Goal: Information Seeking & Learning: Find contact information

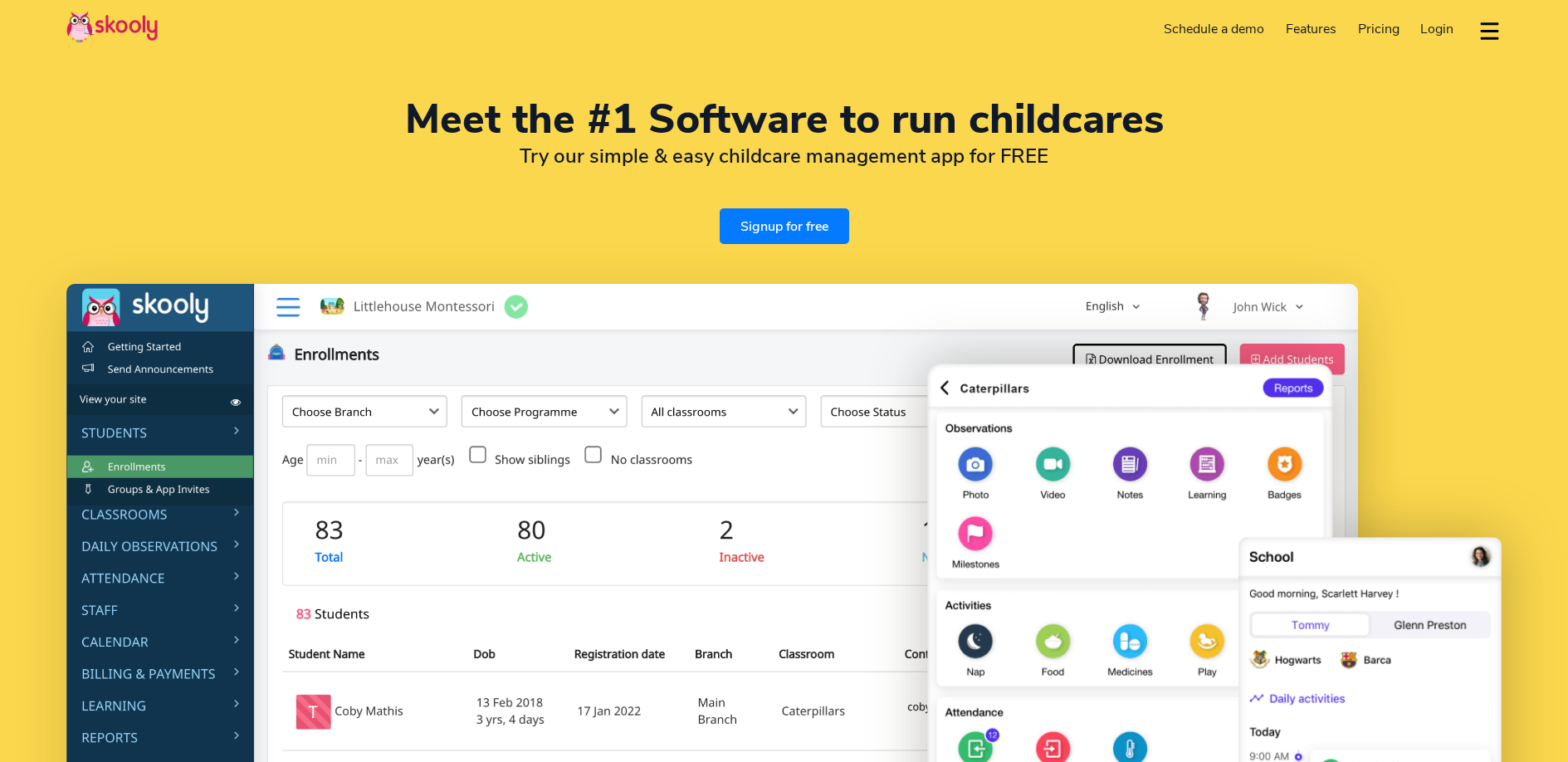
select select "en"
select select "7"
select select "[GEOGRAPHIC_DATA]"
select select "[GEOGRAPHIC_DATA]/[GEOGRAPHIC_DATA]"
click at [1500, 30] on button "dropdown menu" at bounding box center [1489, 30] width 24 height 38
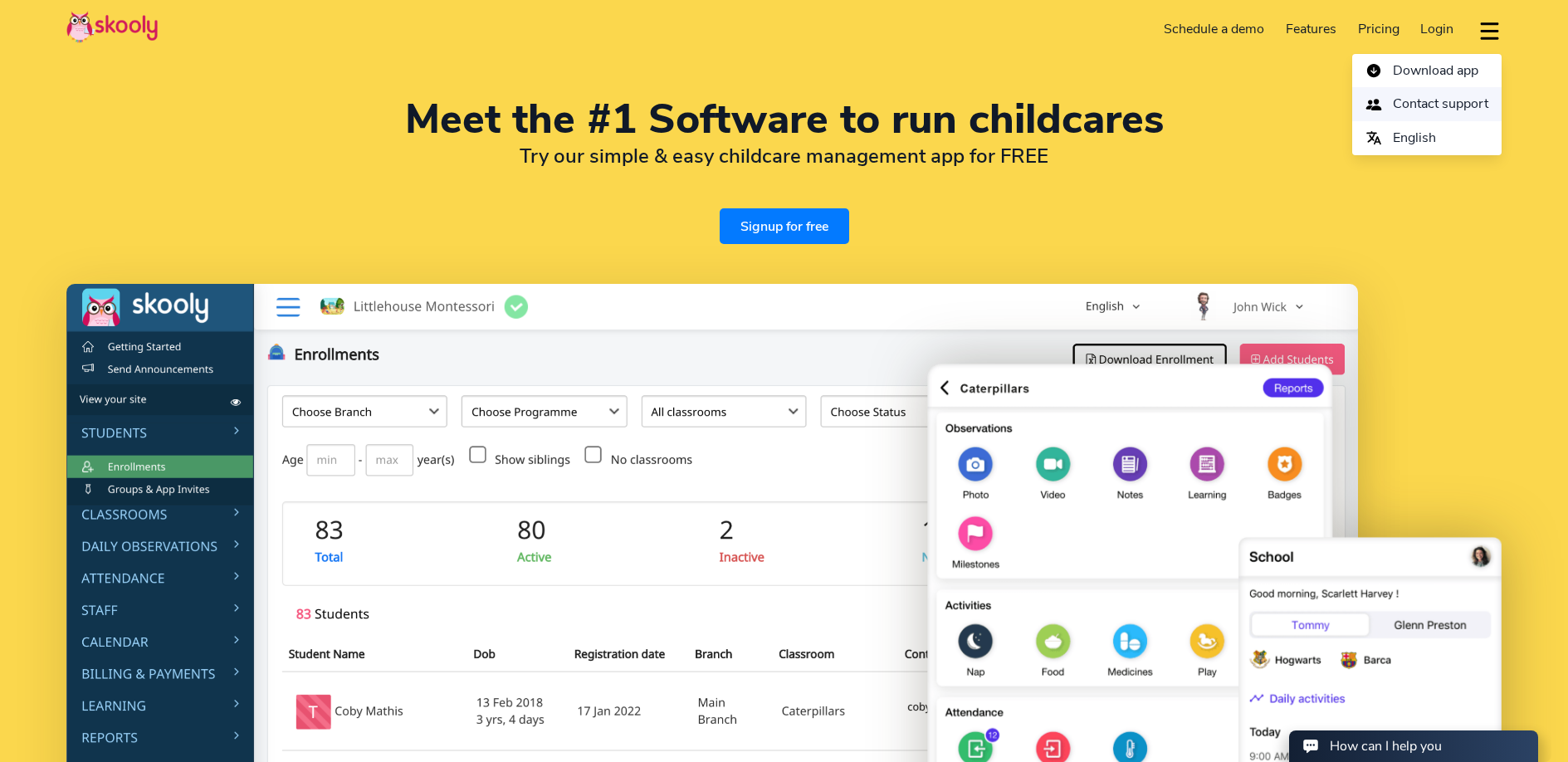
click at [1446, 97] on span "Contact support" at bounding box center [1441, 104] width 96 height 24
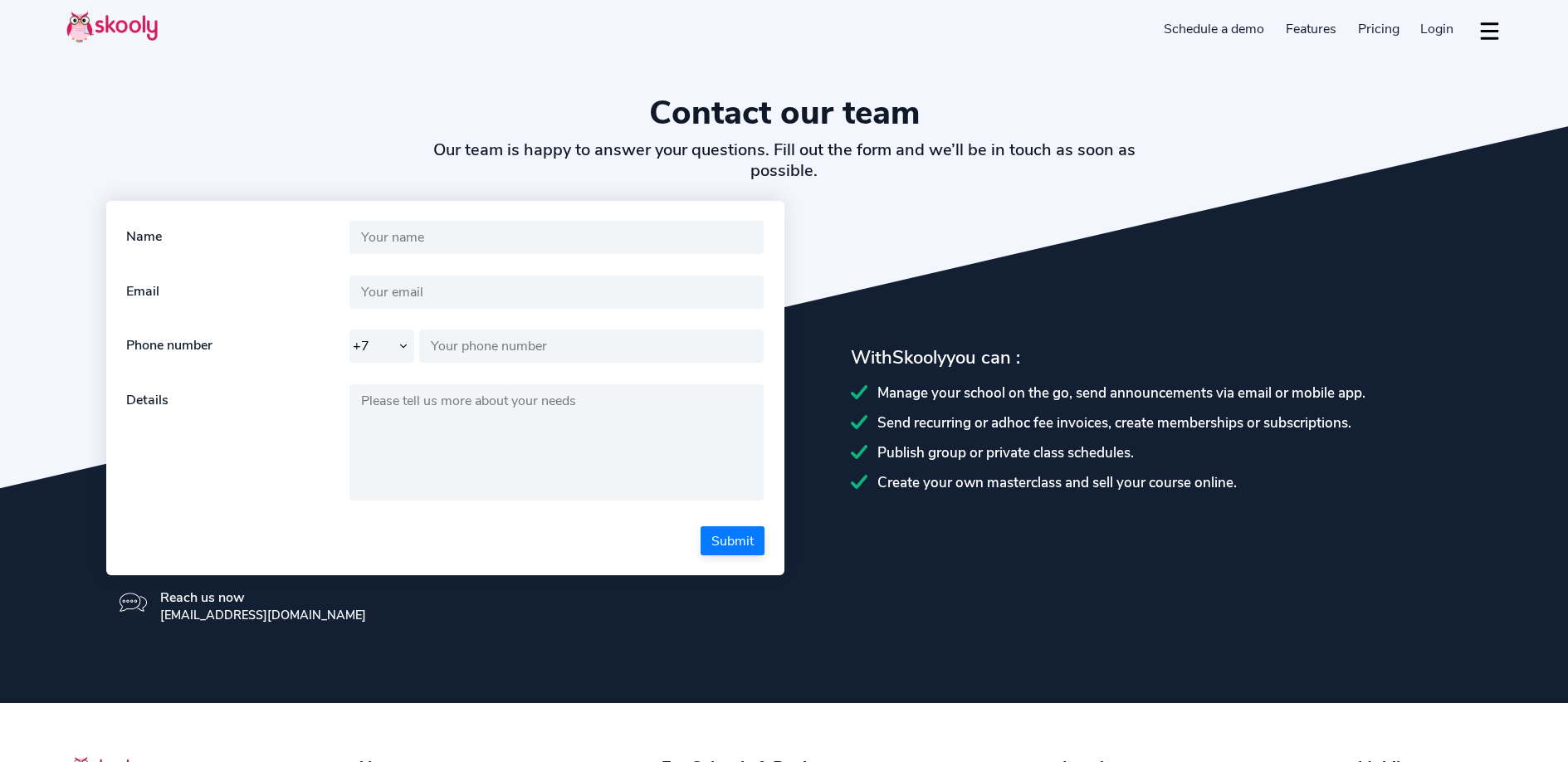
select select "7"
select select "en"
select select "7"
select select "[GEOGRAPHIC_DATA]"
select select "[GEOGRAPHIC_DATA]/[GEOGRAPHIC_DATA]"
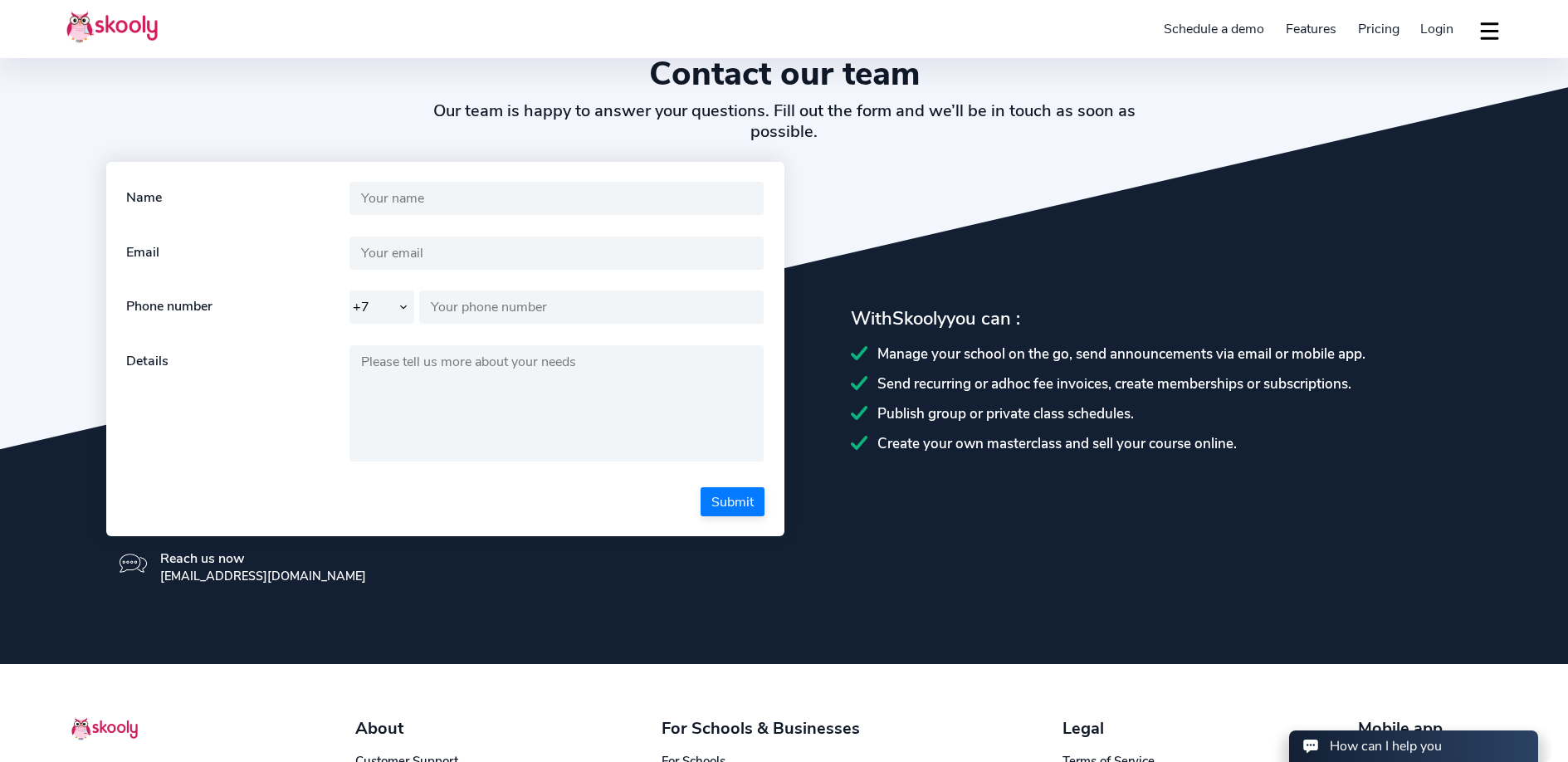
scroll to position [245, 0]
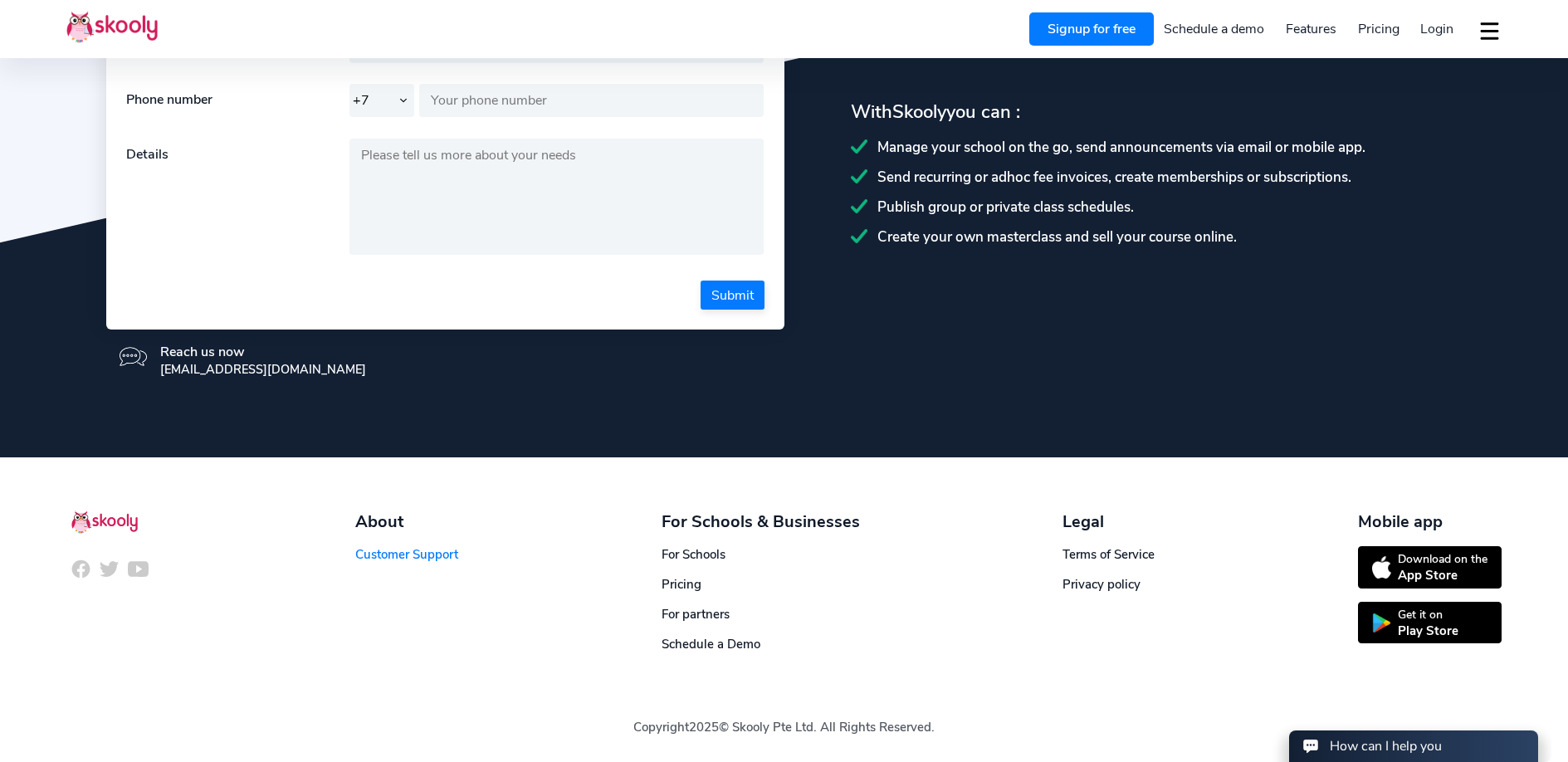
click at [439, 554] on link "Customer Support" at bounding box center [407, 555] width 103 height 17
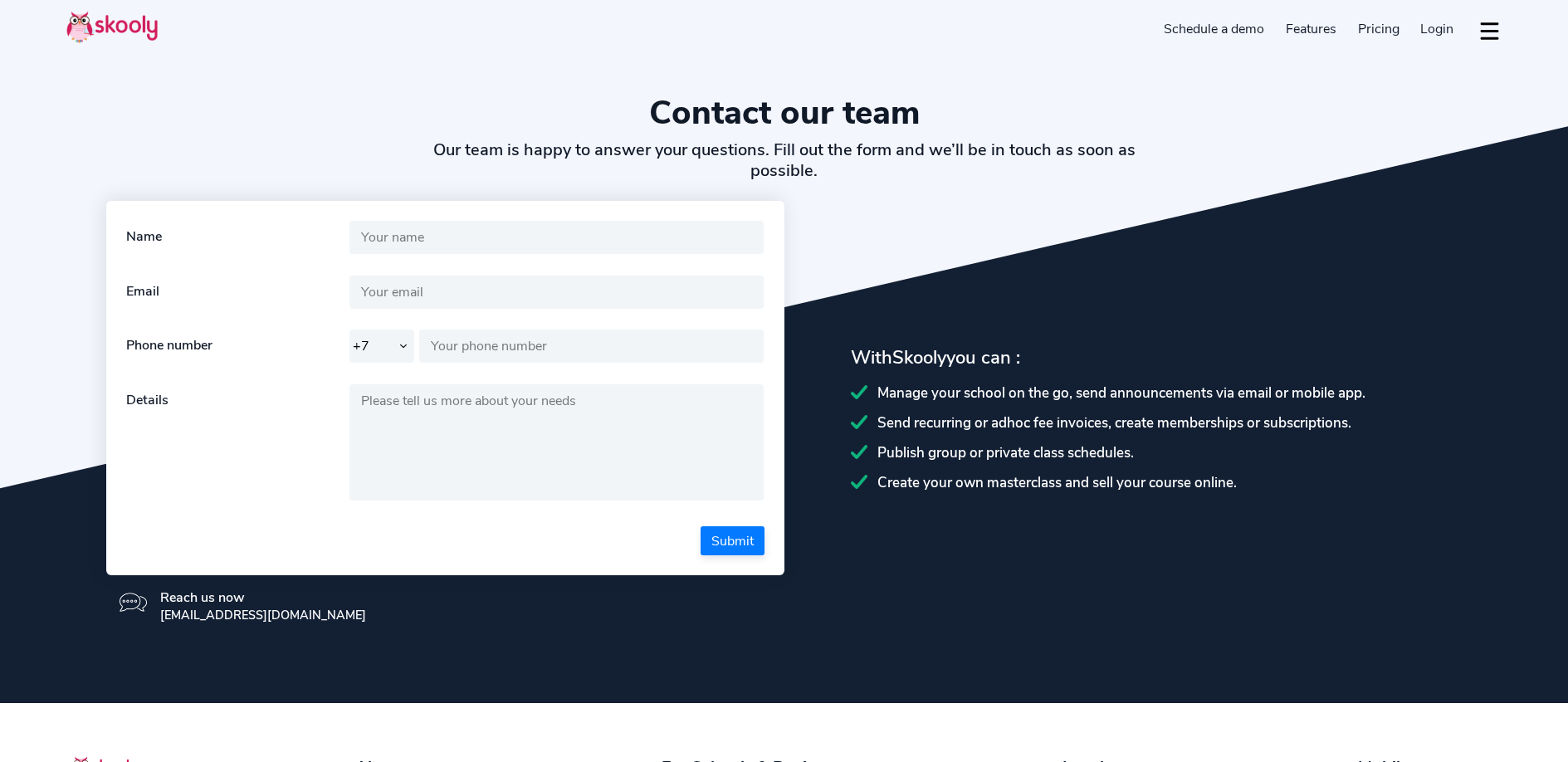
select select "7"
select select "en"
select select "7"
select select "[GEOGRAPHIC_DATA]"
select select "[GEOGRAPHIC_DATA]/[GEOGRAPHIC_DATA]"
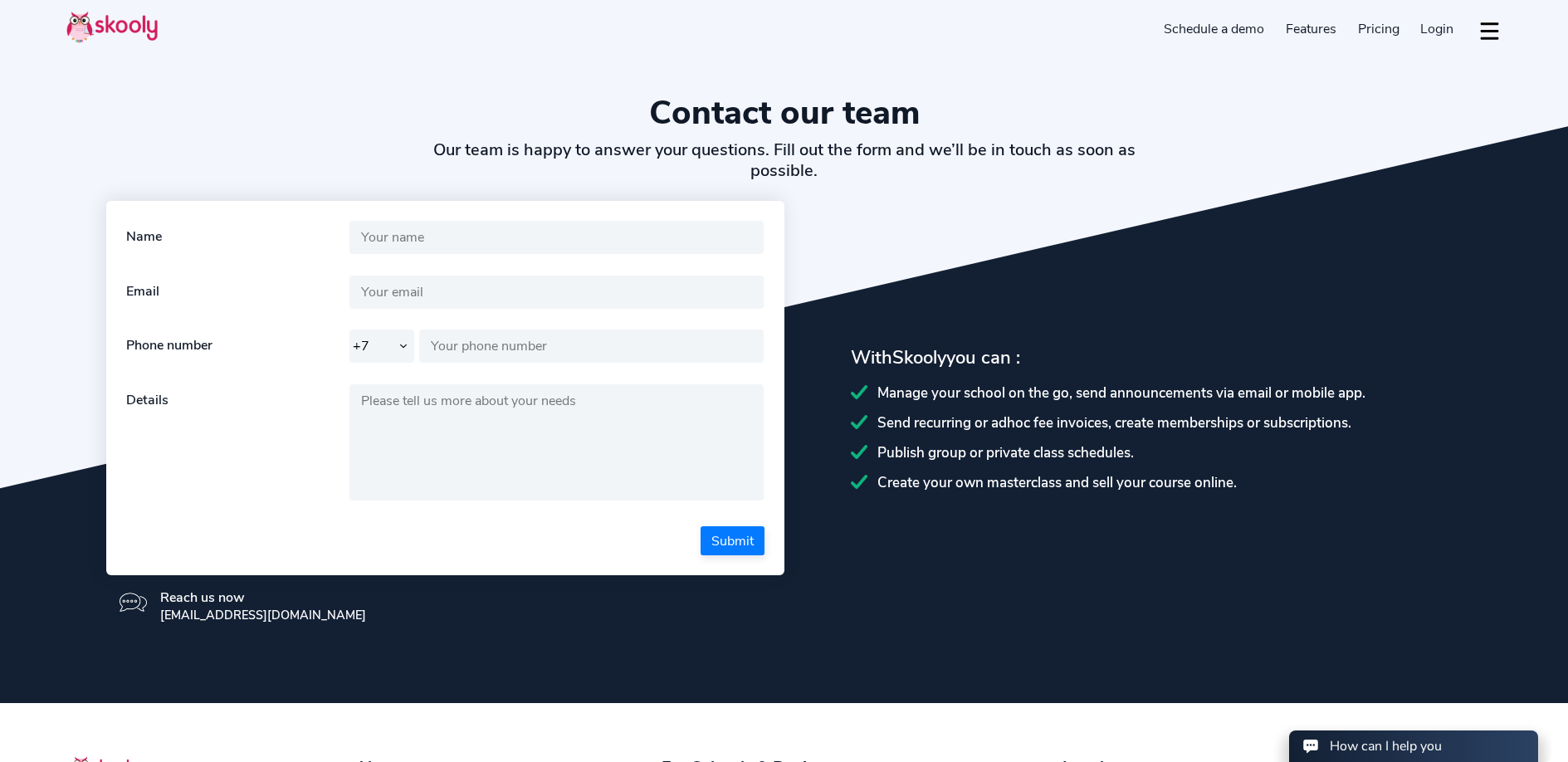
click at [1488, 31] on button "dropdown menu" at bounding box center [1489, 30] width 24 height 38
click at [1454, 496] on section "Contact our team Our team is happy to answer your questions. Fill out the form …" at bounding box center [784, 352] width 1568 height 704
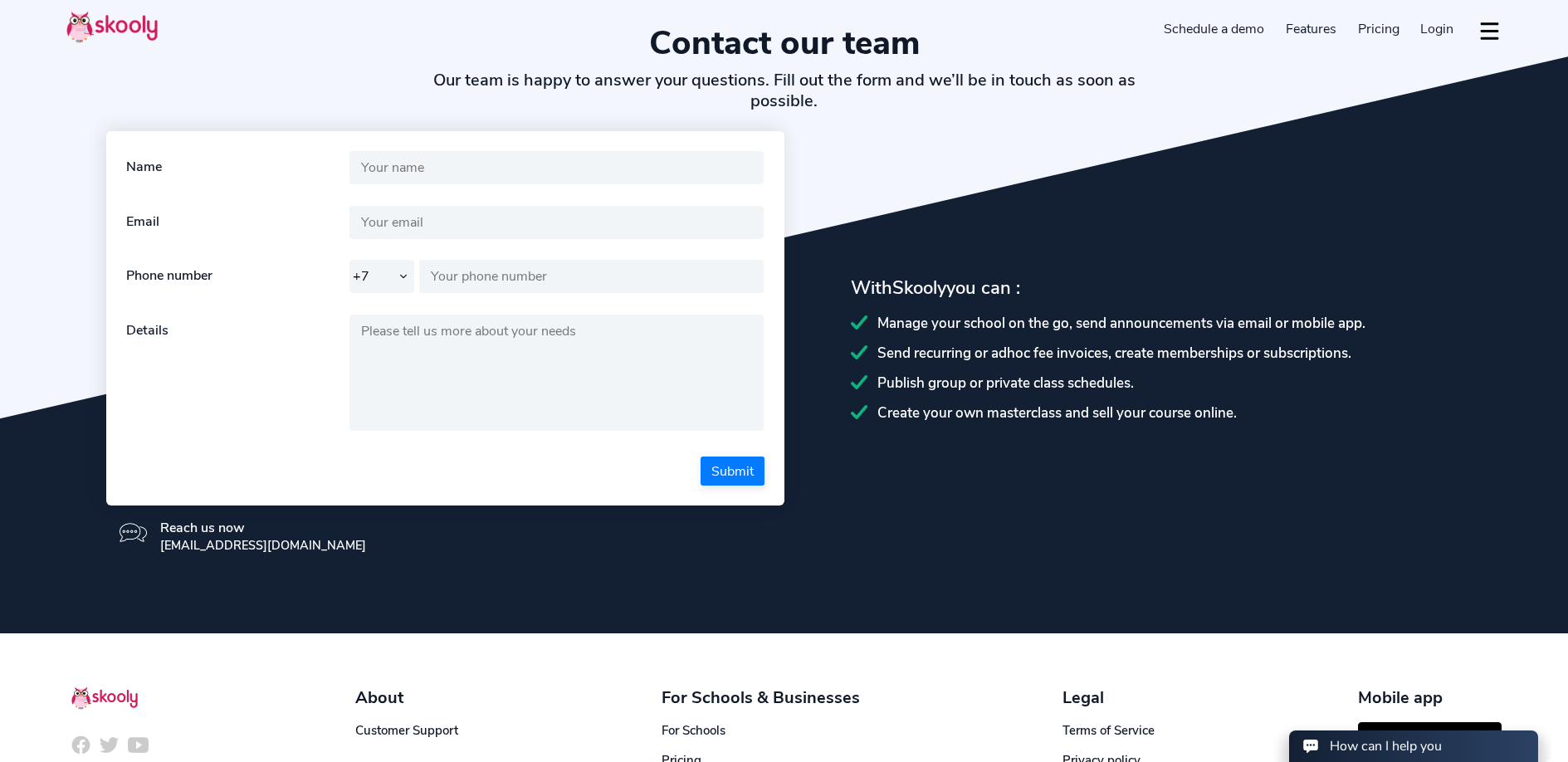
scroll to position [245, 0]
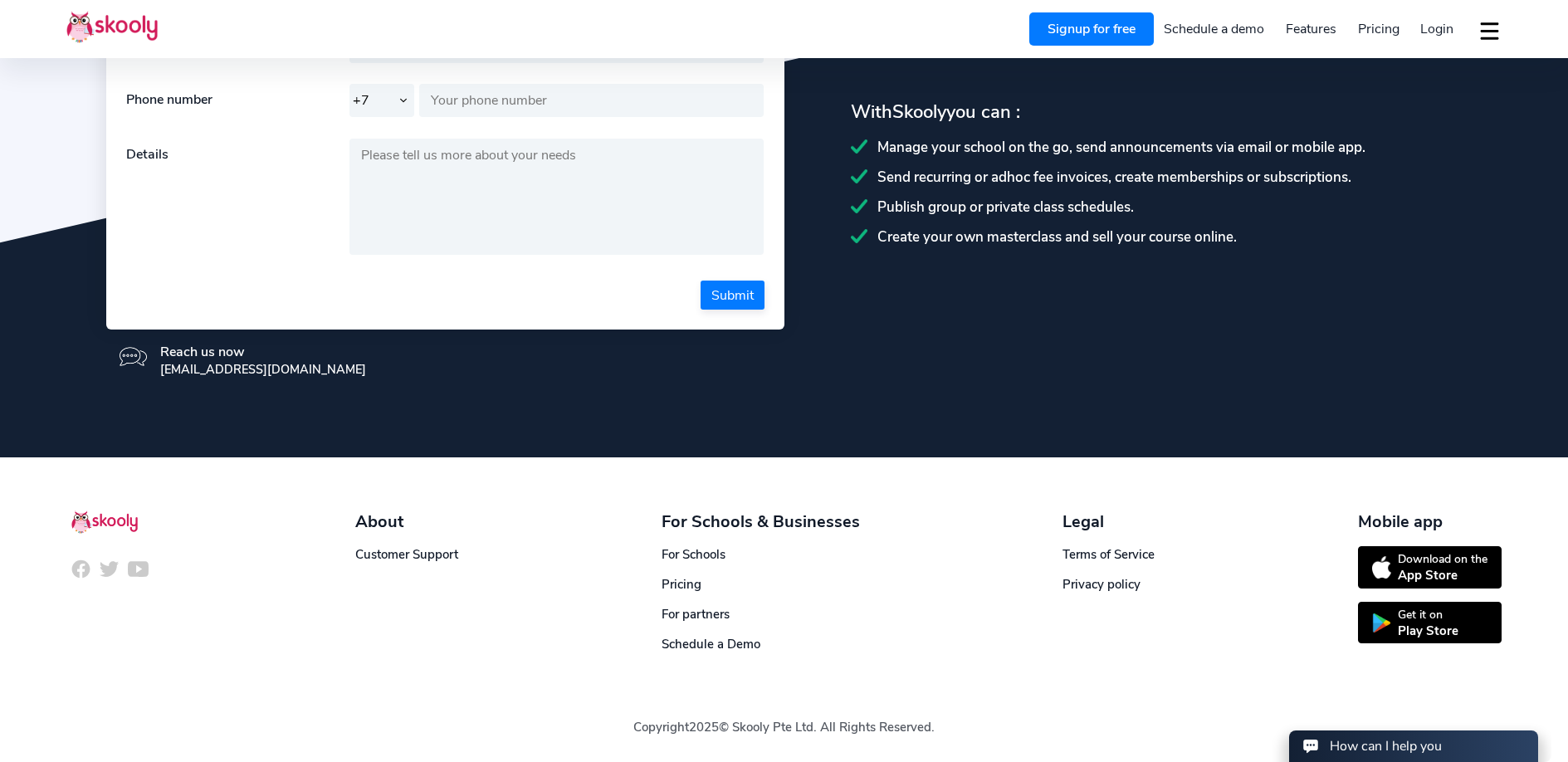
click at [387, 524] on div "About" at bounding box center [407, 521] width 103 height 22
click at [388, 518] on div "About" at bounding box center [407, 521] width 103 height 22
click at [118, 531] on img at bounding box center [105, 522] width 66 height 23
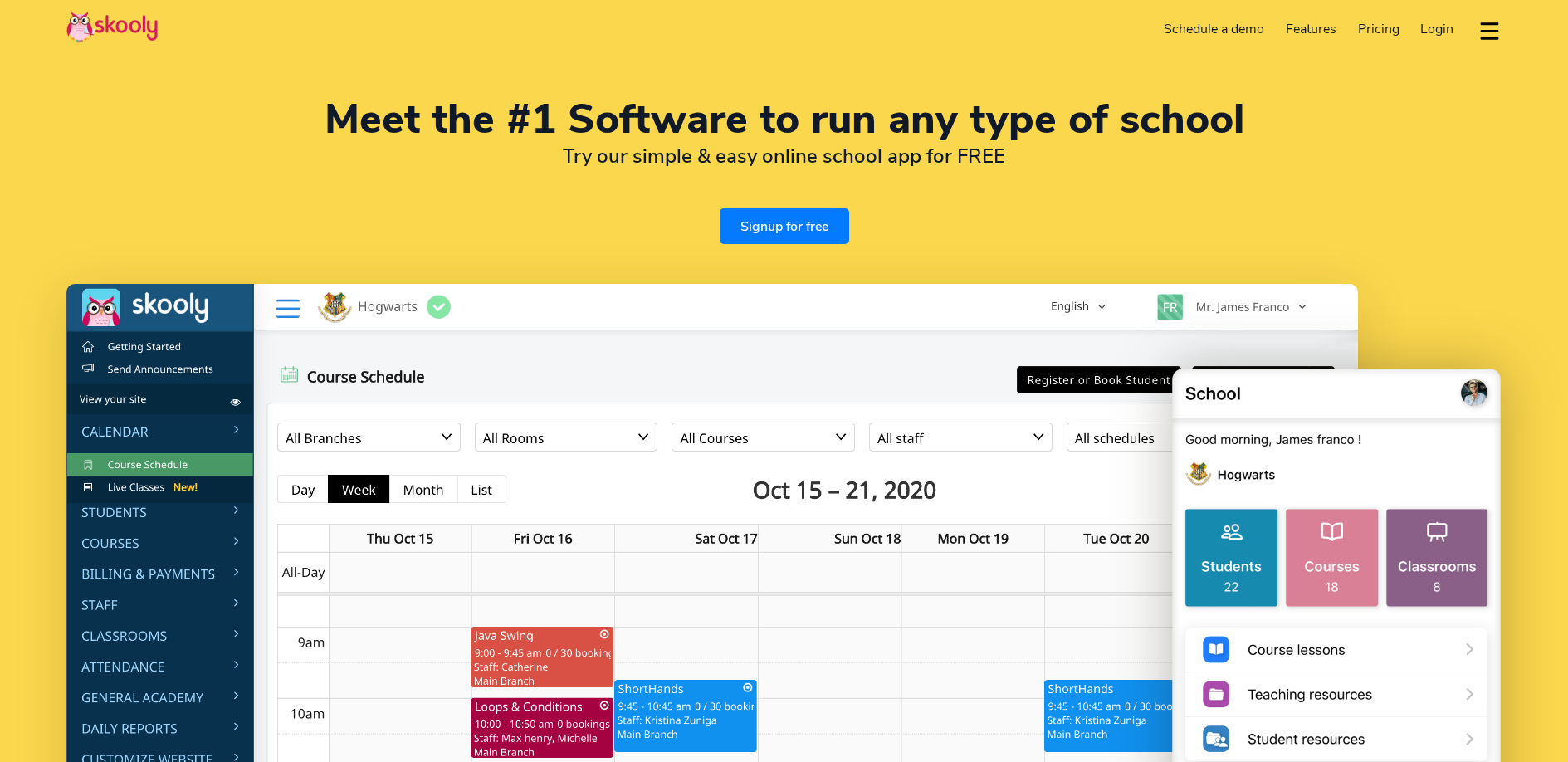
select select "en"
select select "7"
select select "[GEOGRAPHIC_DATA]"
select select "[GEOGRAPHIC_DATA]/[GEOGRAPHIC_DATA]"
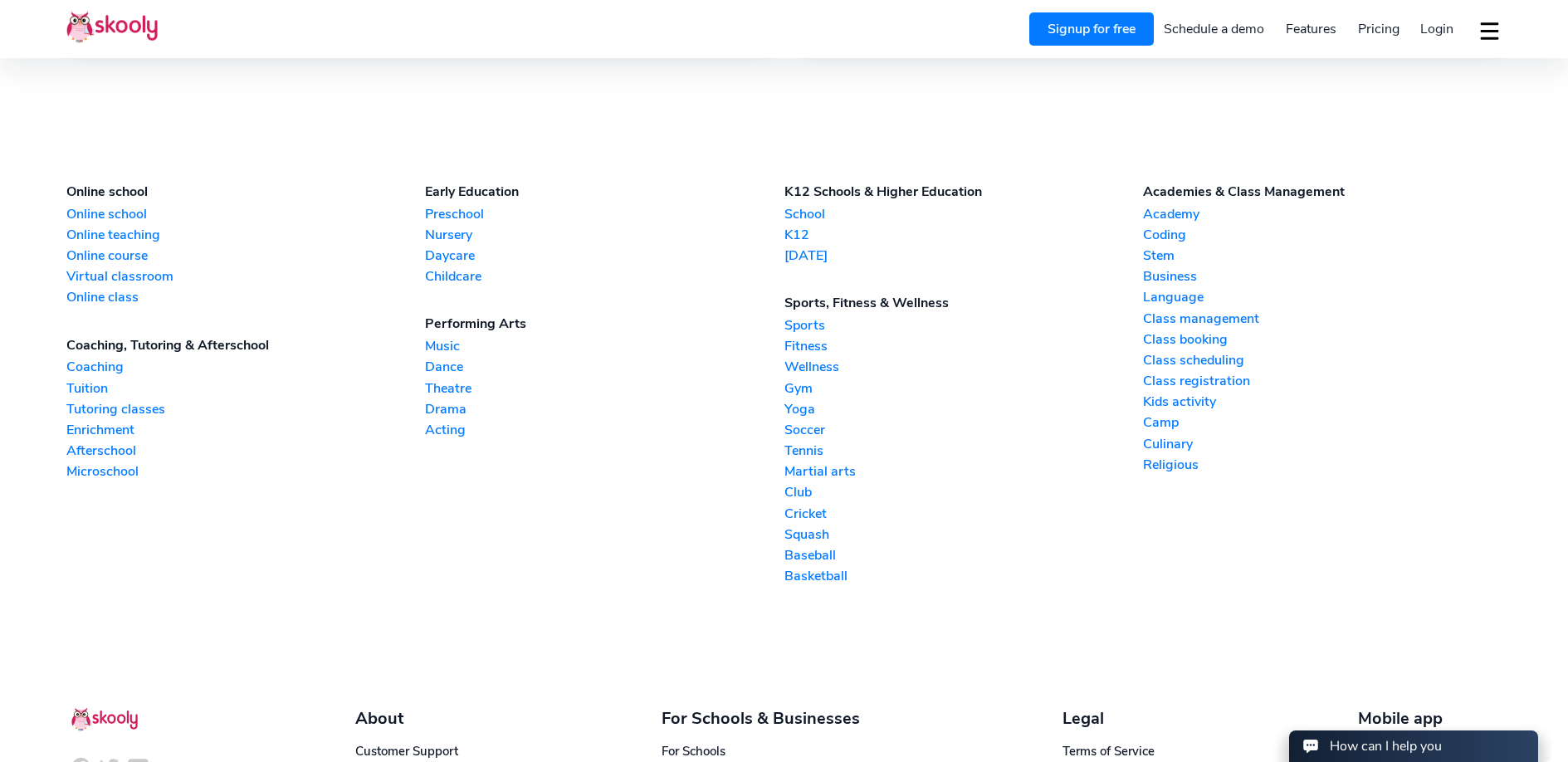
scroll to position [4266, 0]
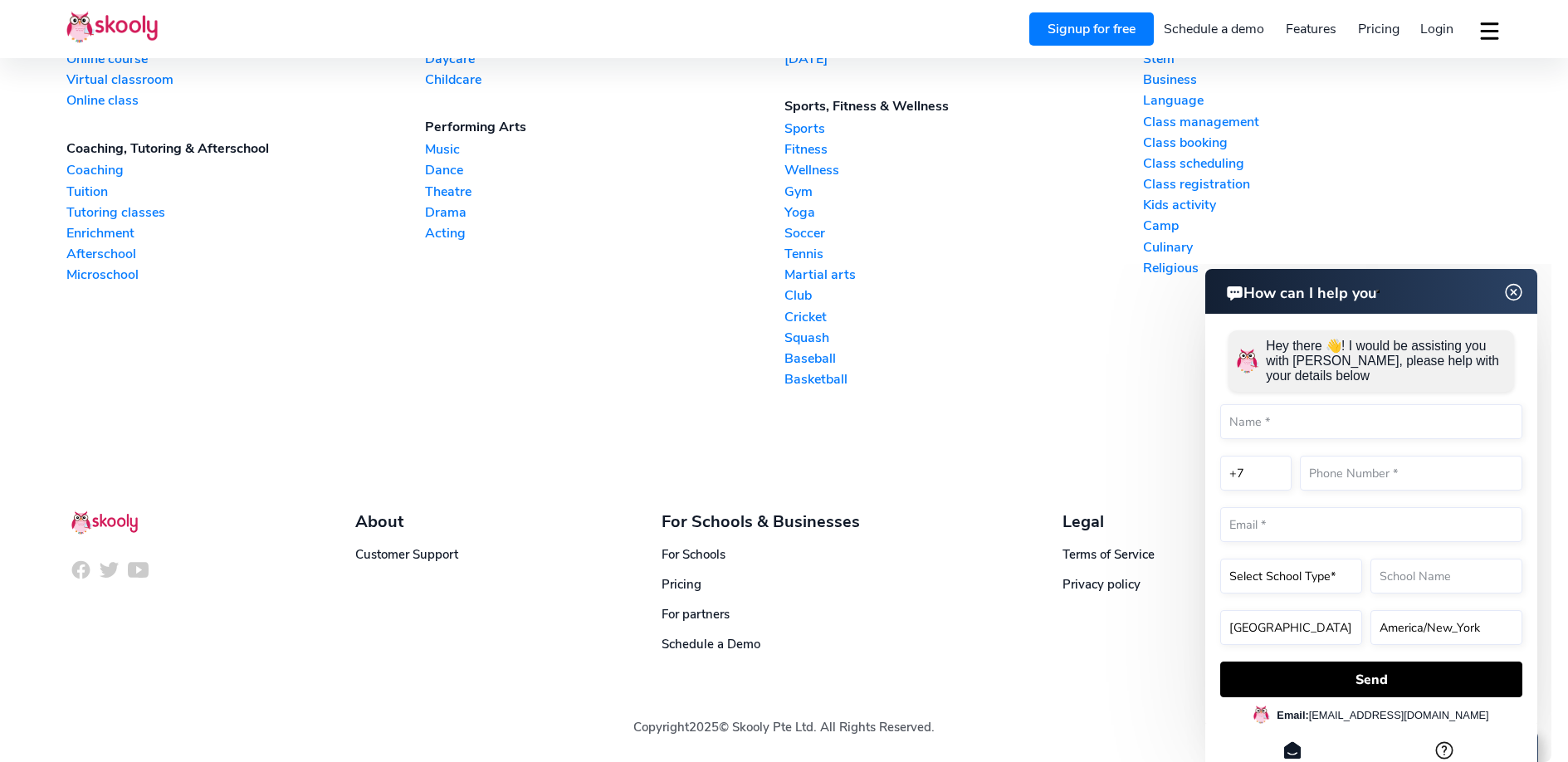
click at [1521, 287] on img at bounding box center [1515, 292] width 32 height 20
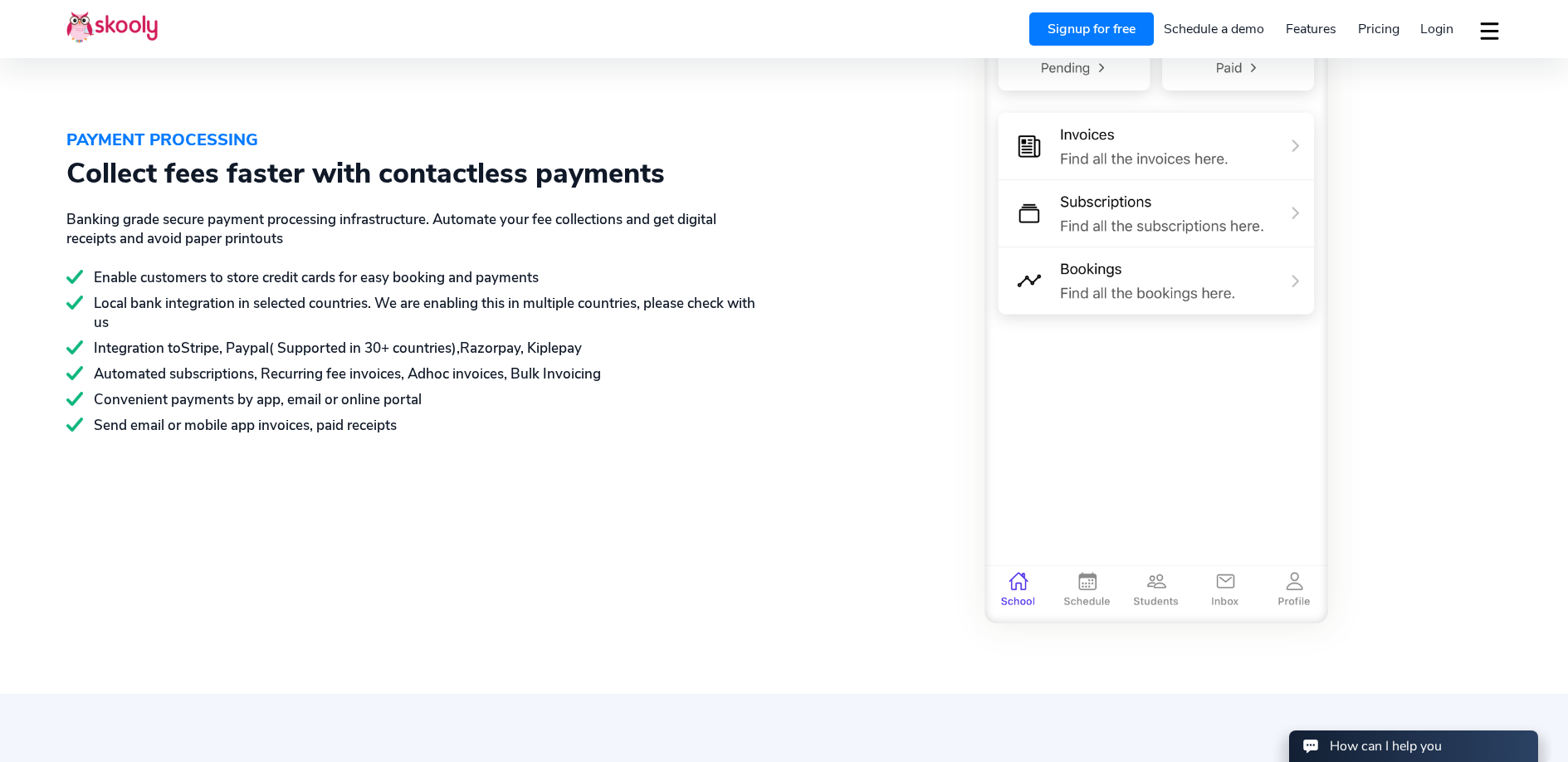
scroll to position [2539, 0]
